Goal: Find specific page/section: Find specific page/section

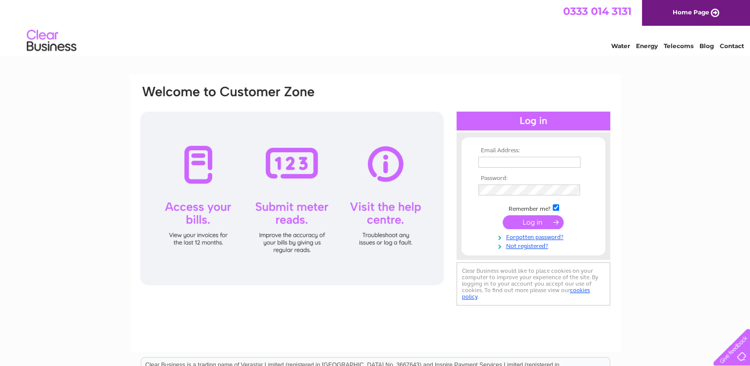
type input "[EMAIL_ADDRESS][DOMAIN_NAME]"
click at [538, 221] on input "submit" at bounding box center [532, 222] width 61 height 14
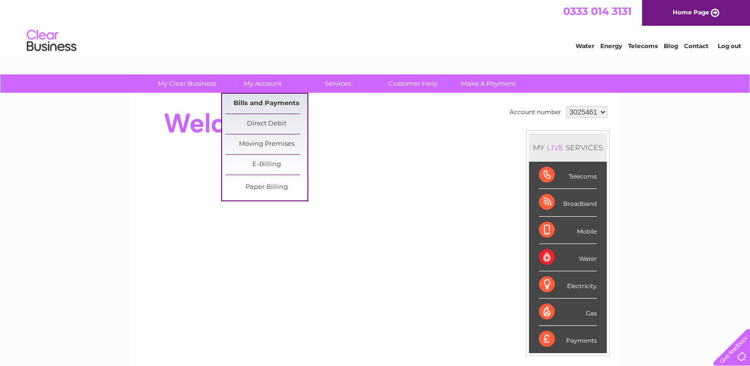
click at [255, 103] on link "Bills and Payments" at bounding box center [266, 104] width 82 height 20
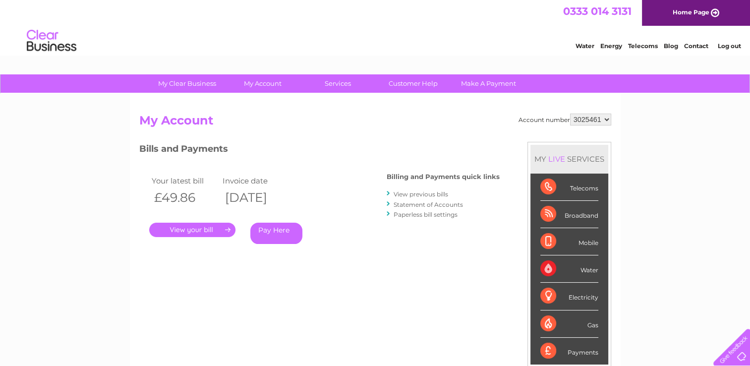
click at [202, 230] on link "." at bounding box center [192, 229] width 86 height 14
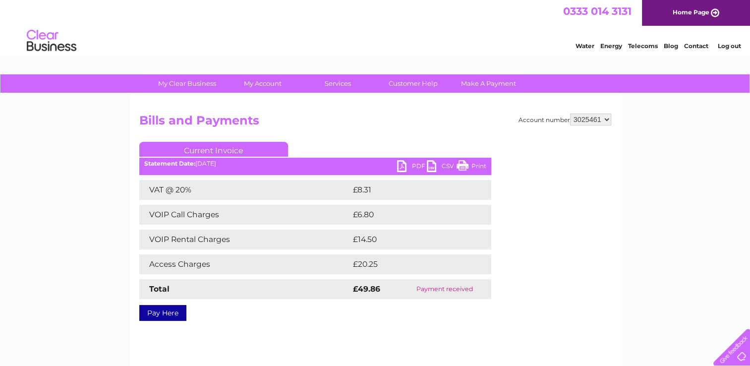
click at [466, 164] on link "Print" at bounding box center [471, 167] width 30 height 14
